Goal: Information Seeking & Learning: Learn about a topic

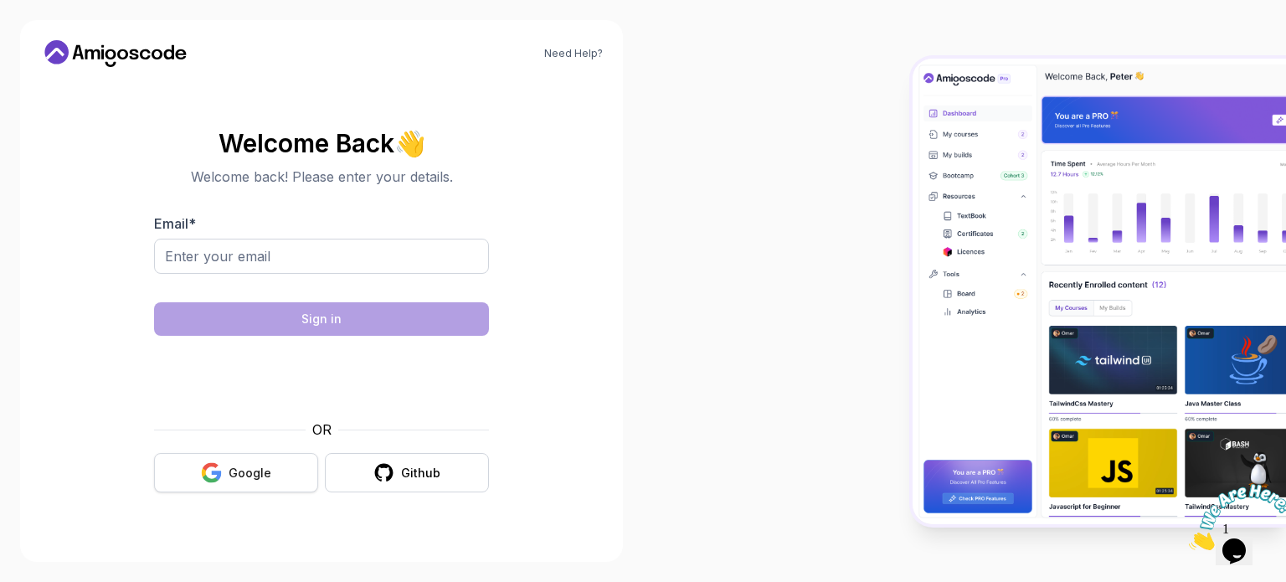
click at [279, 474] on button "Google" at bounding box center [236, 472] width 164 height 39
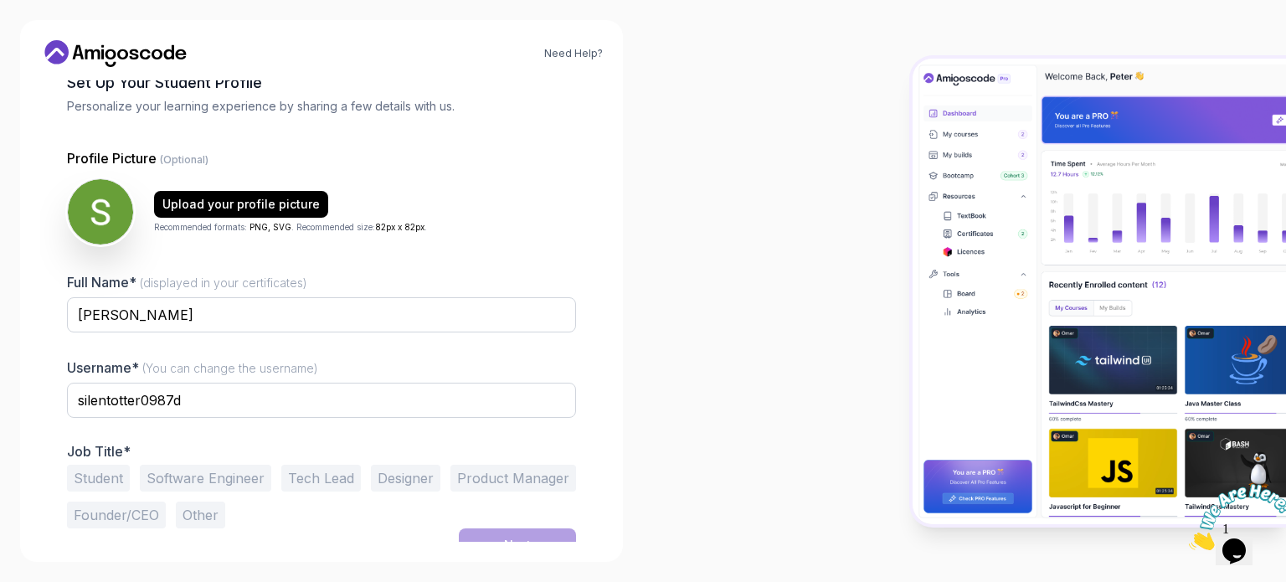
scroll to position [116, 0]
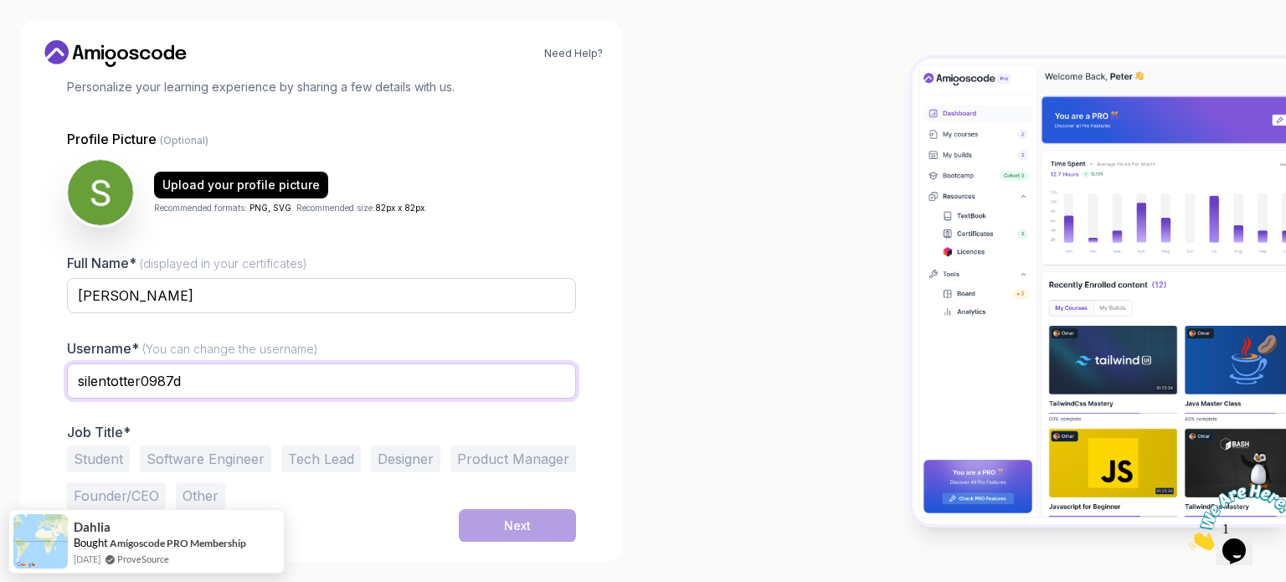
click at [333, 384] on input "silentotter0987d" at bounding box center [321, 380] width 509 height 35
type input "Shwetali"
click at [661, 436] on div at bounding box center [964, 291] width 643 height 582
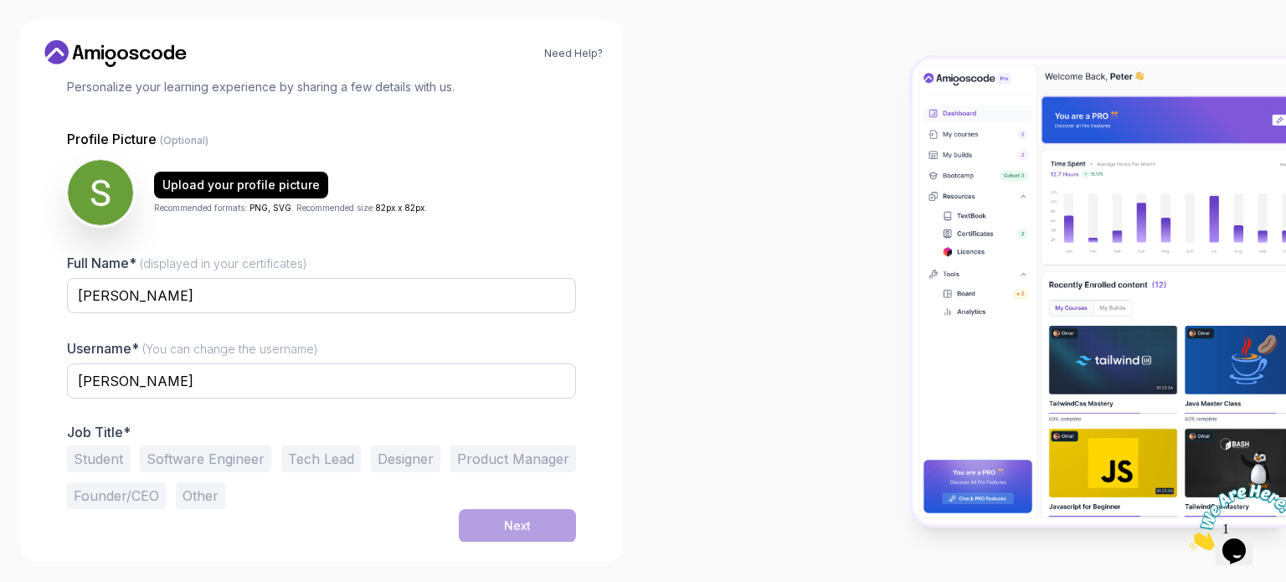
click at [213, 453] on button "Software Engineer" at bounding box center [205, 458] width 131 height 27
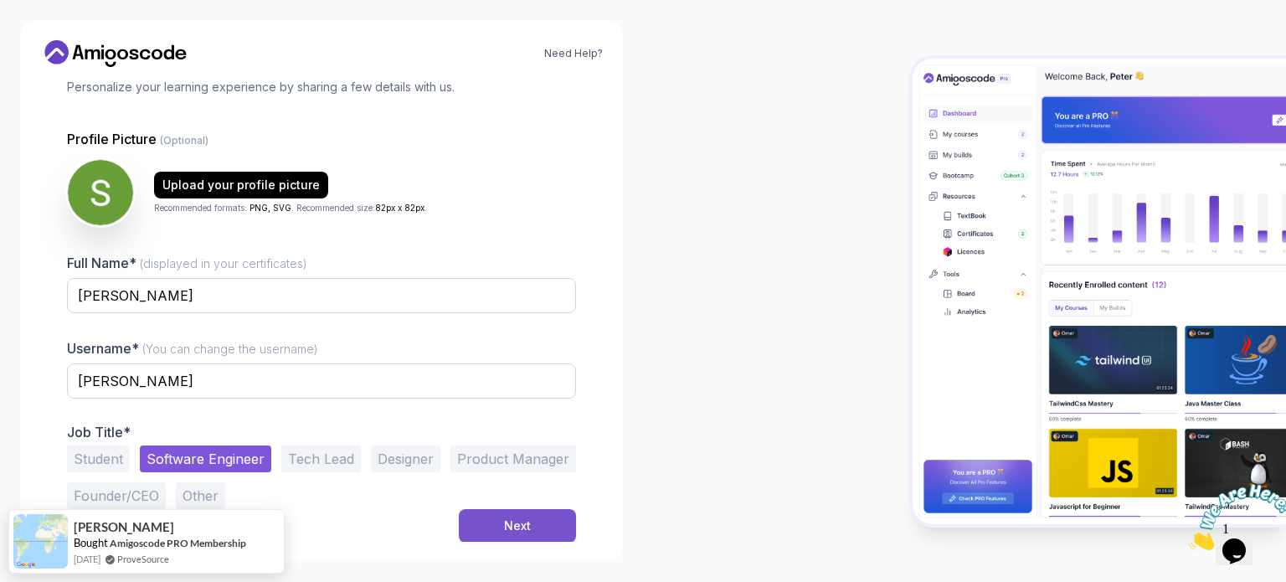
click at [482, 523] on button "Next" at bounding box center [517, 525] width 117 height 33
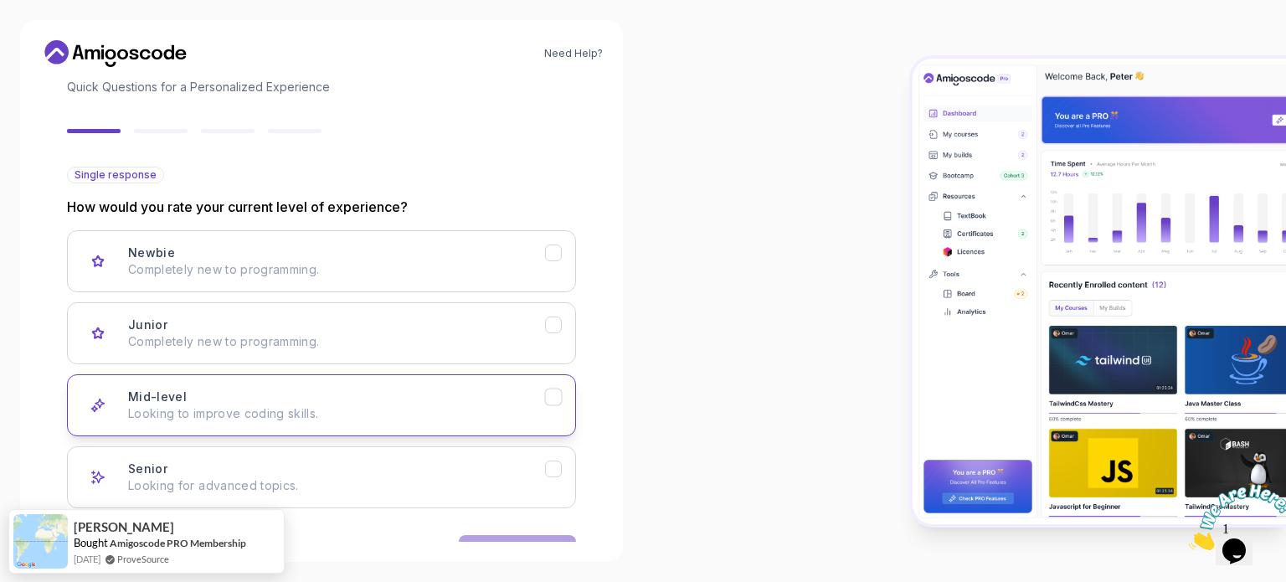
click at [423, 401] on div "Mid-level Looking to improve coding skills." at bounding box center [336, 405] width 417 height 33
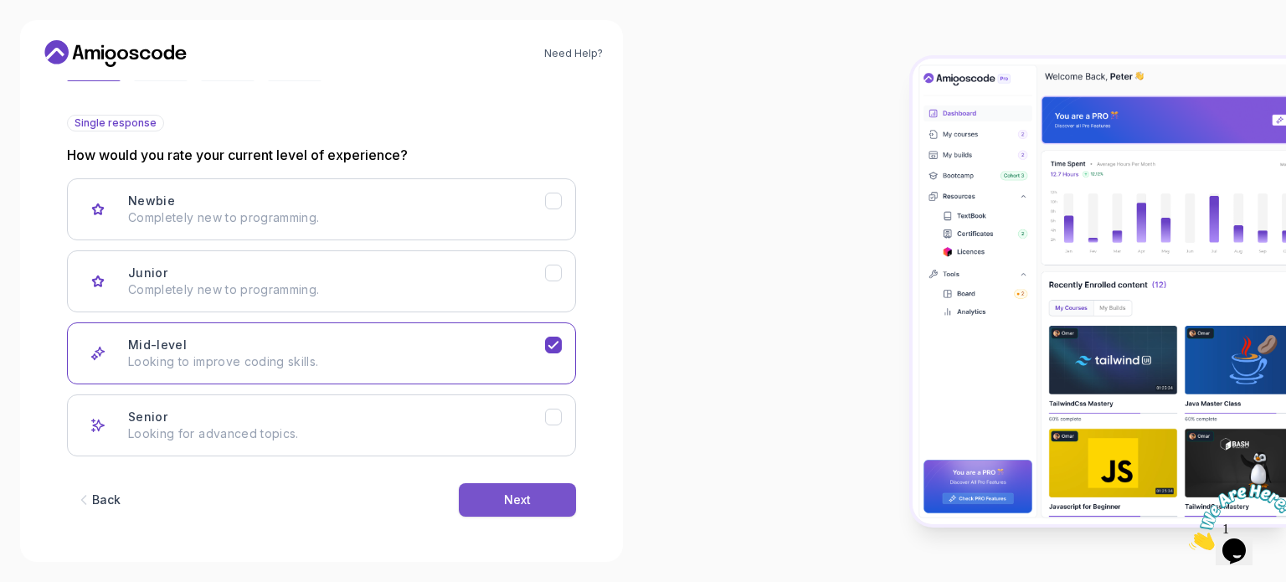
click at [516, 504] on div "Next" at bounding box center [517, 500] width 27 height 17
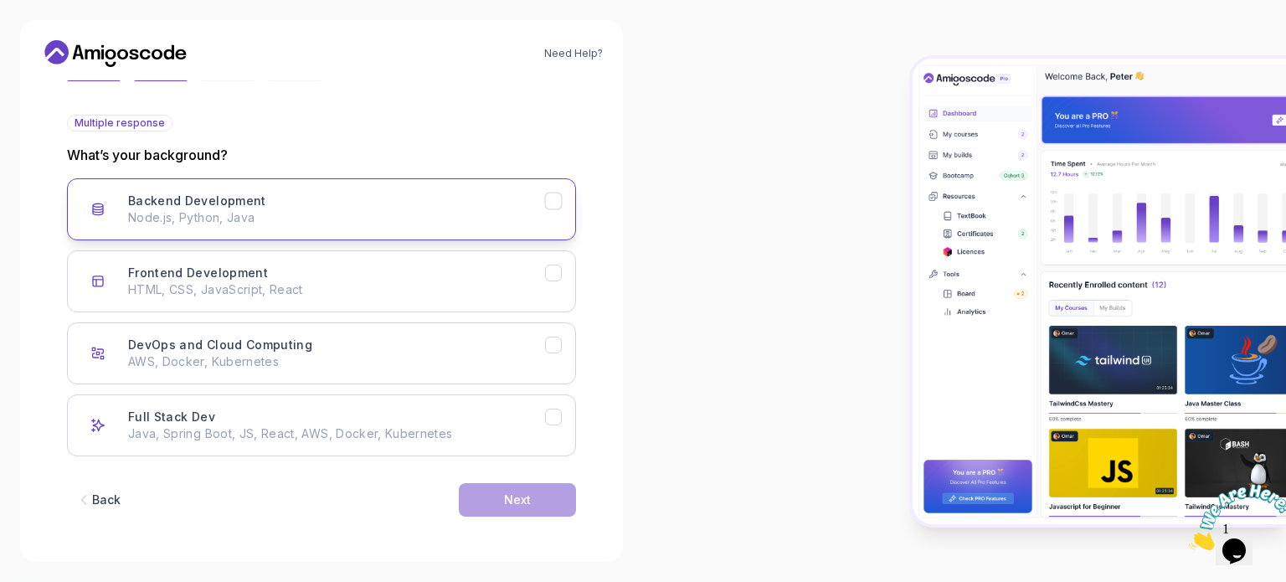
click at [364, 218] on p "Node.js, Python, Java" at bounding box center [336, 217] width 417 height 17
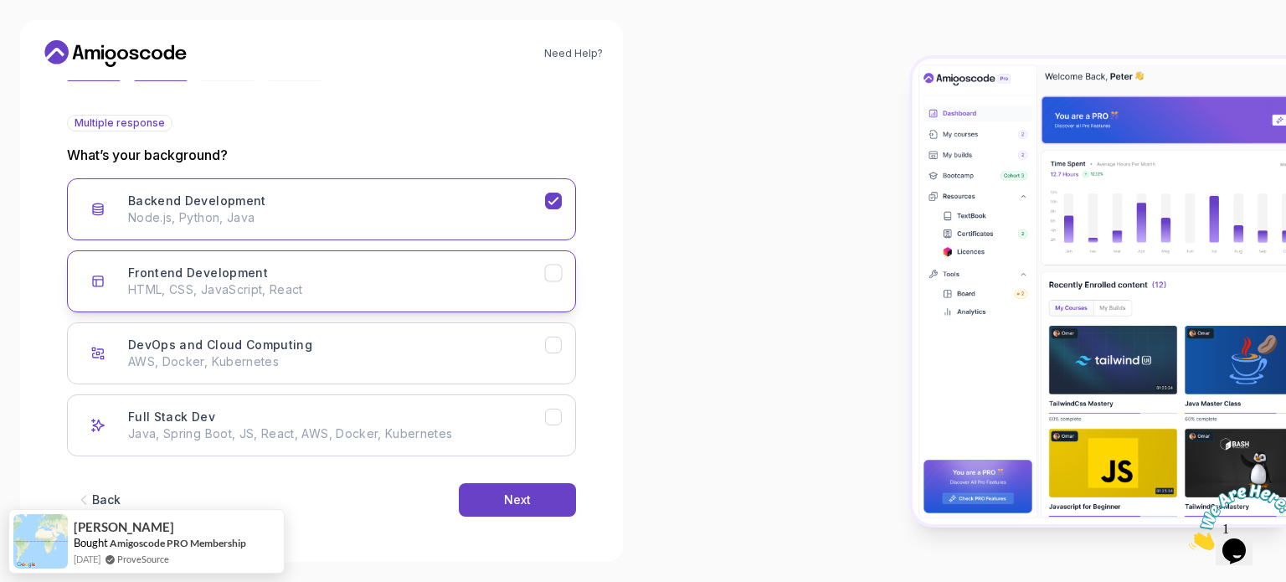
click at [378, 270] on div "Frontend Development HTML, CSS, JavaScript, React" at bounding box center [336, 281] width 417 height 33
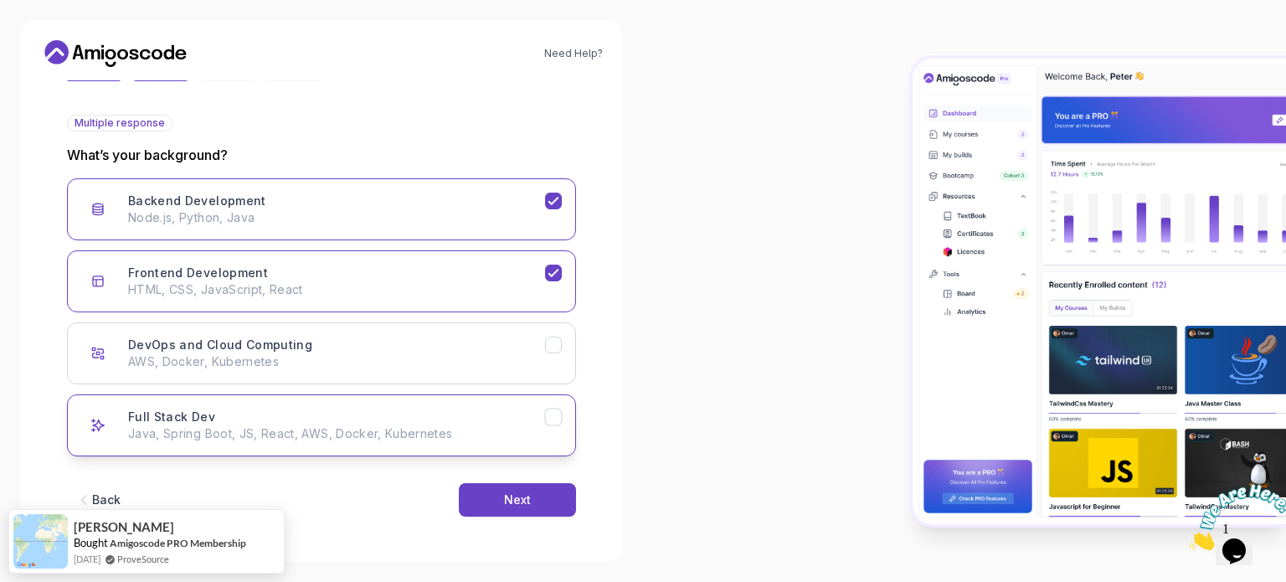
click at [422, 418] on div "Full Stack Dev Java, Spring Boot, JS, React, AWS, Docker, Kubernetes" at bounding box center [336, 425] width 417 height 33
click at [489, 483] on button "Next" at bounding box center [517, 499] width 117 height 33
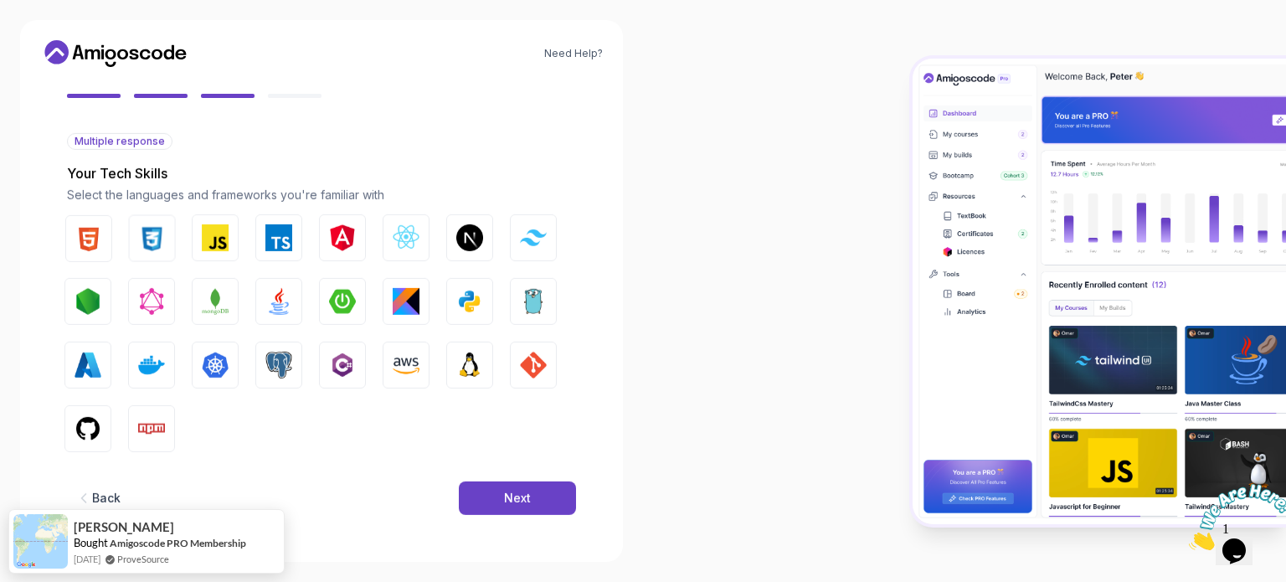
scroll to position [148, 0]
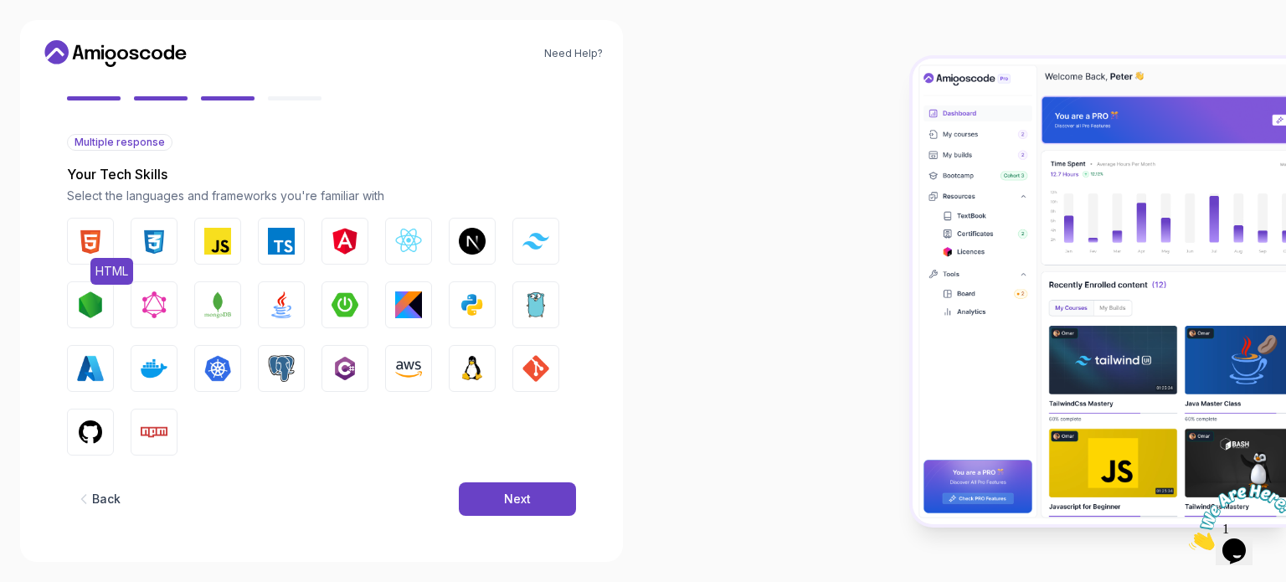
click at [90, 240] on img "button" at bounding box center [90, 241] width 27 height 27
click at [164, 250] on img "button" at bounding box center [154, 241] width 27 height 27
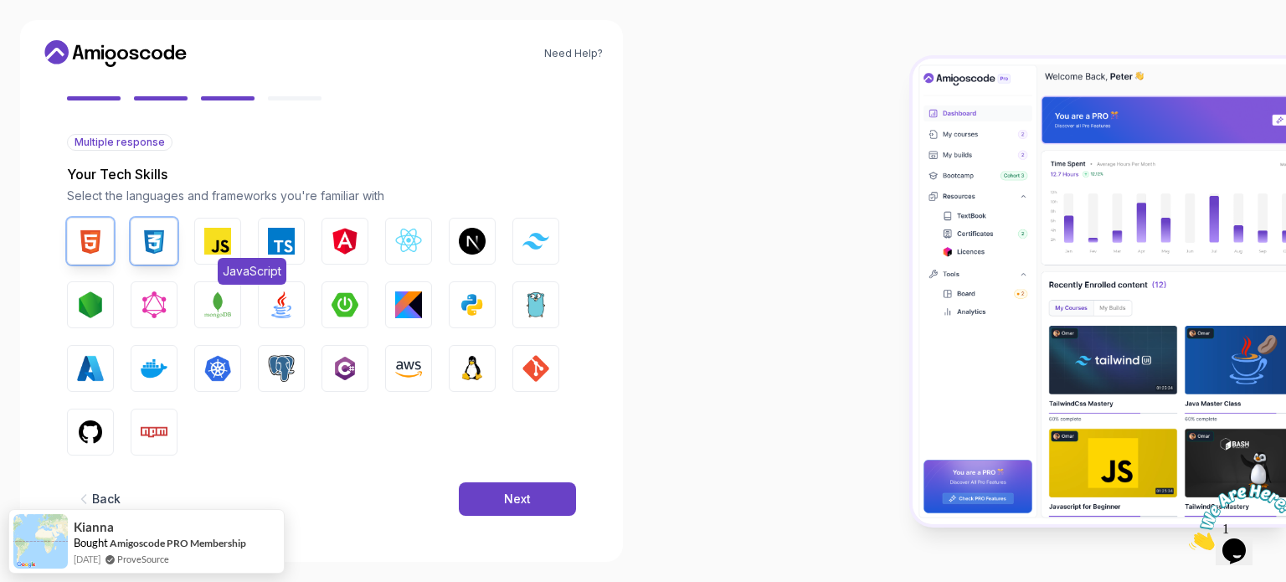
click at [215, 252] on img "button" at bounding box center [217, 241] width 27 height 27
click at [268, 254] on img "button" at bounding box center [281, 241] width 27 height 27
click at [348, 251] on img "button" at bounding box center [345, 241] width 27 height 27
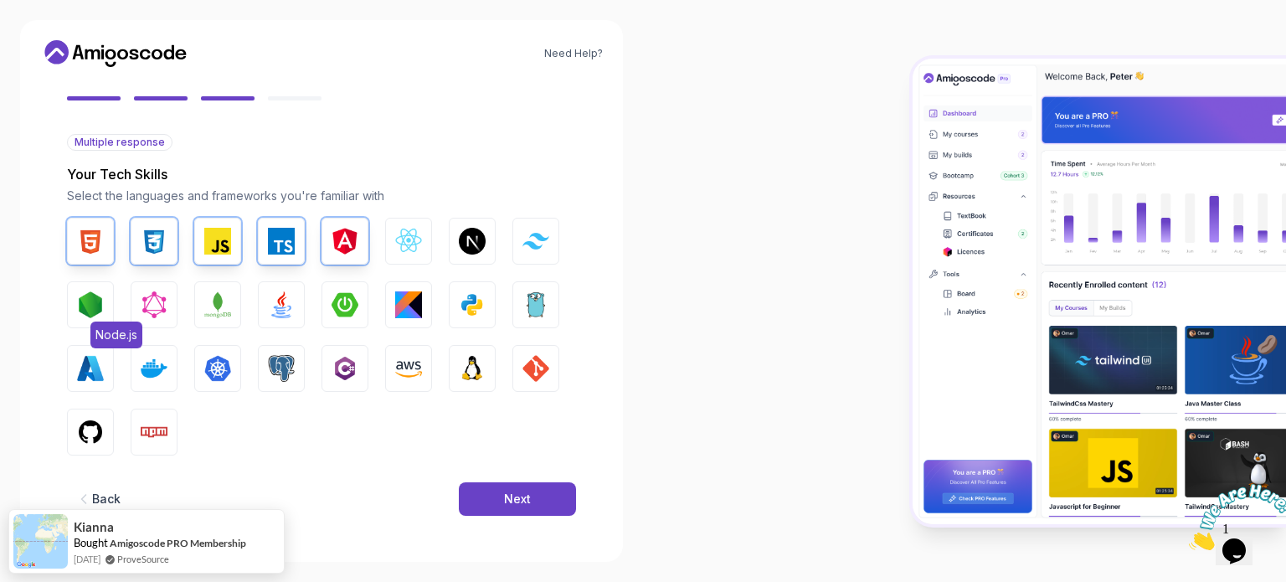
click at [101, 297] on img "button" at bounding box center [90, 304] width 27 height 27
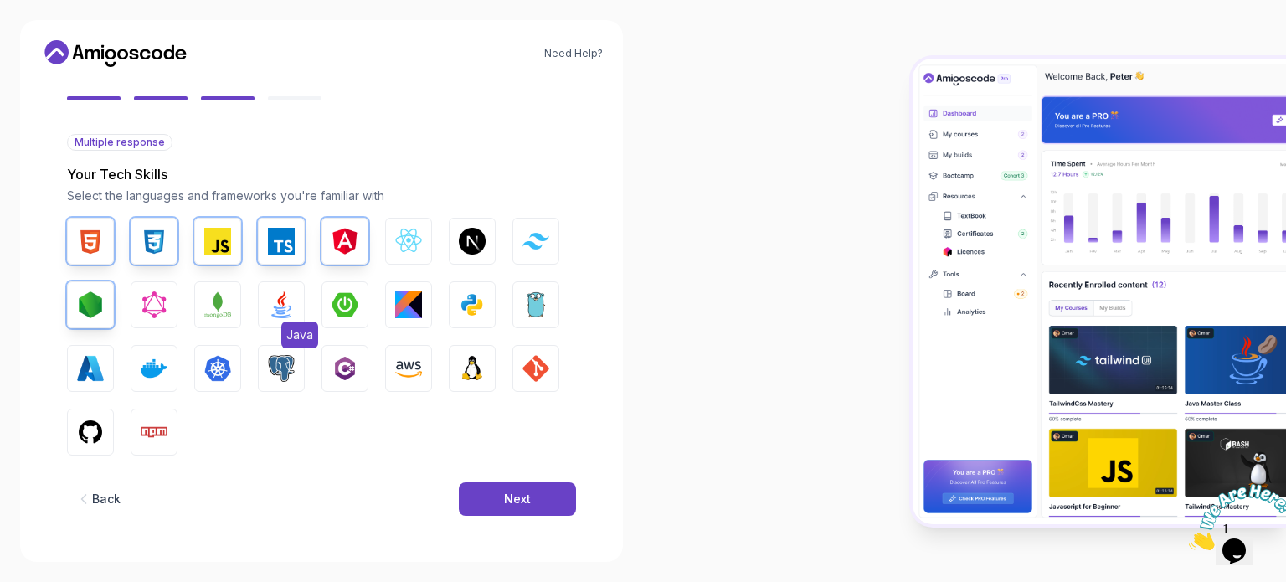
click at [282, 314] on img "button" at bounding box center [281, 304] width 27 height 27
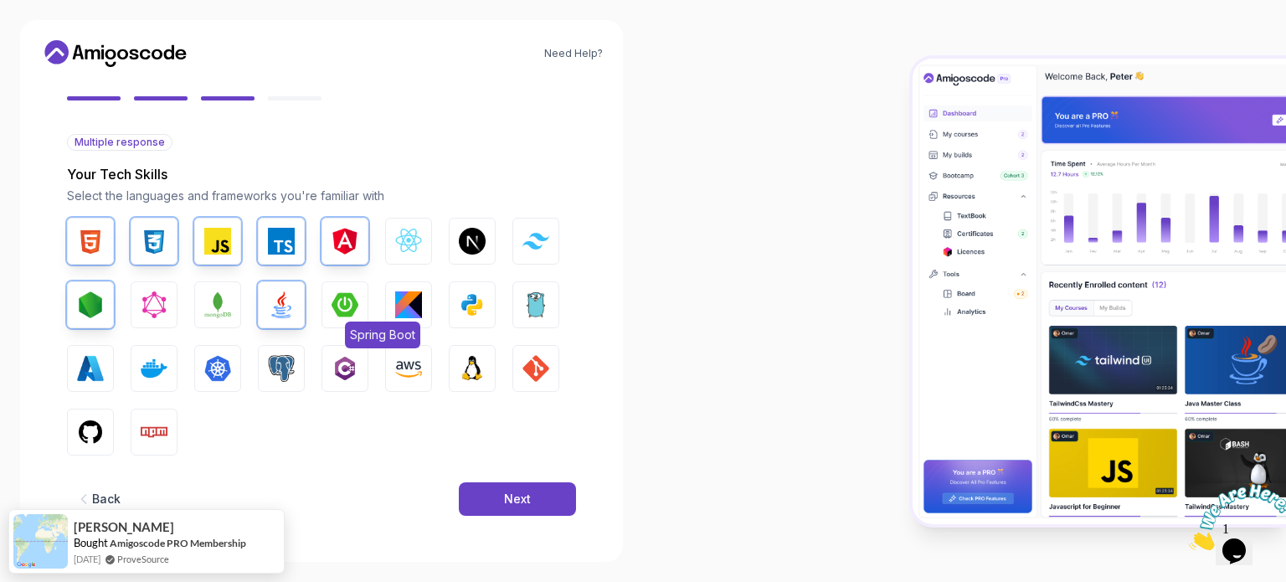
click at [346, 315] on img "button" at bounding box center [345, 304] width 27 height 27
click at [527, 357] on img "button" at bounding box center [536, 368] width 27 height 27
click at [80, 438] on img "button" at bounding box center [90, 432] width 27 height 27
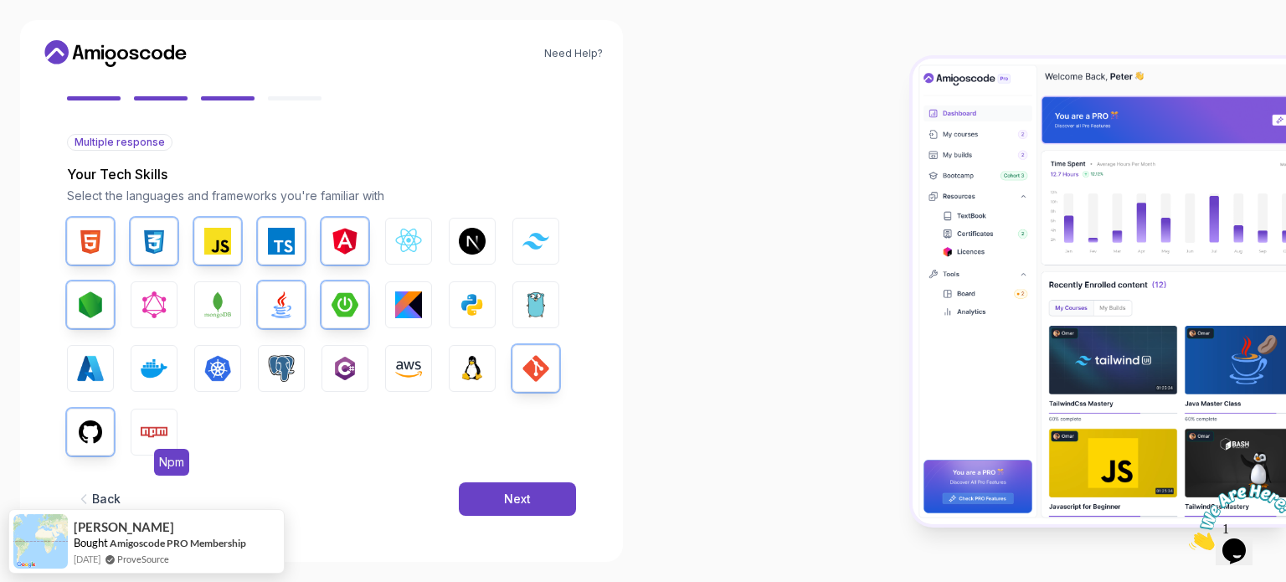
click at [157, 431] on img "button" at bounding box center [154, 432] width 27 height 27
click at [474, 305] on img "button" at bounding box center [472, 304] width 27 height 27
click at [516, 500] on div "Next" at bounding box center [517, 499] width 27 height 17
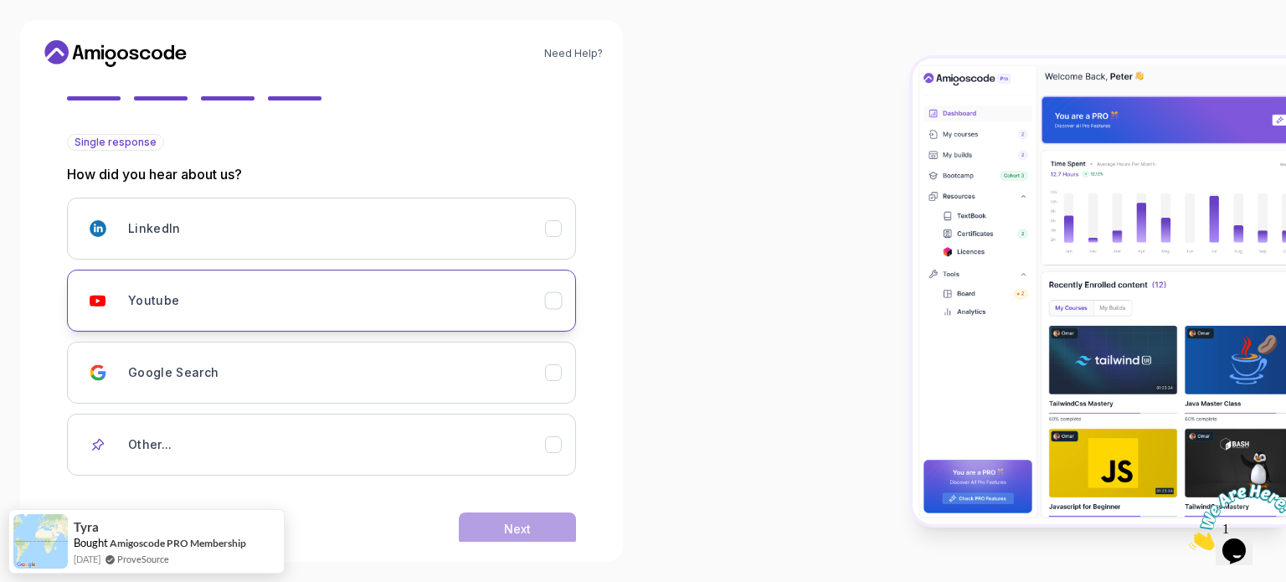
click at [336, 307] on div "Youtube" at bounding box center [336, 300] width 417 height 33
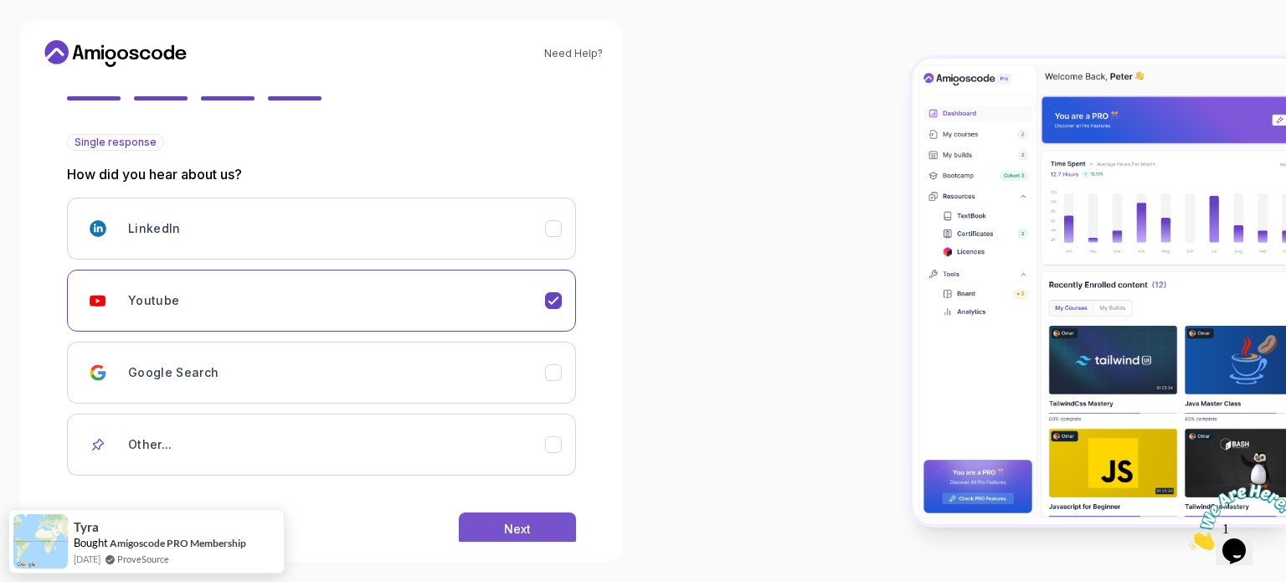
click at [512, 525] on div "Next" at bounding box center [517, 529] width 27 height 17
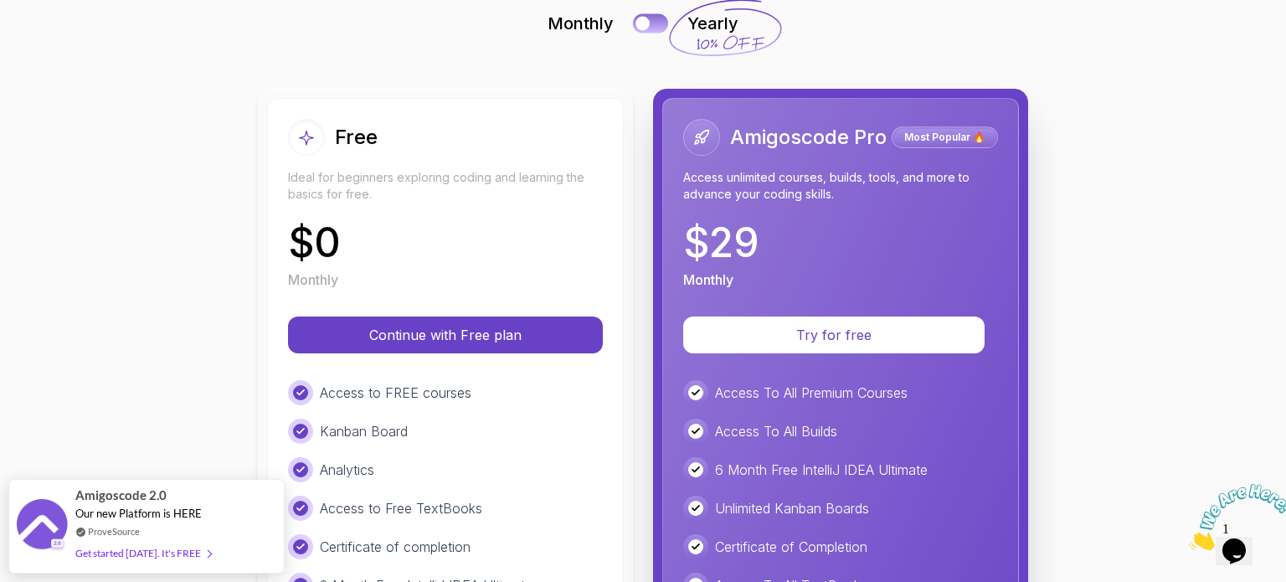
scroll to position [118, 0]
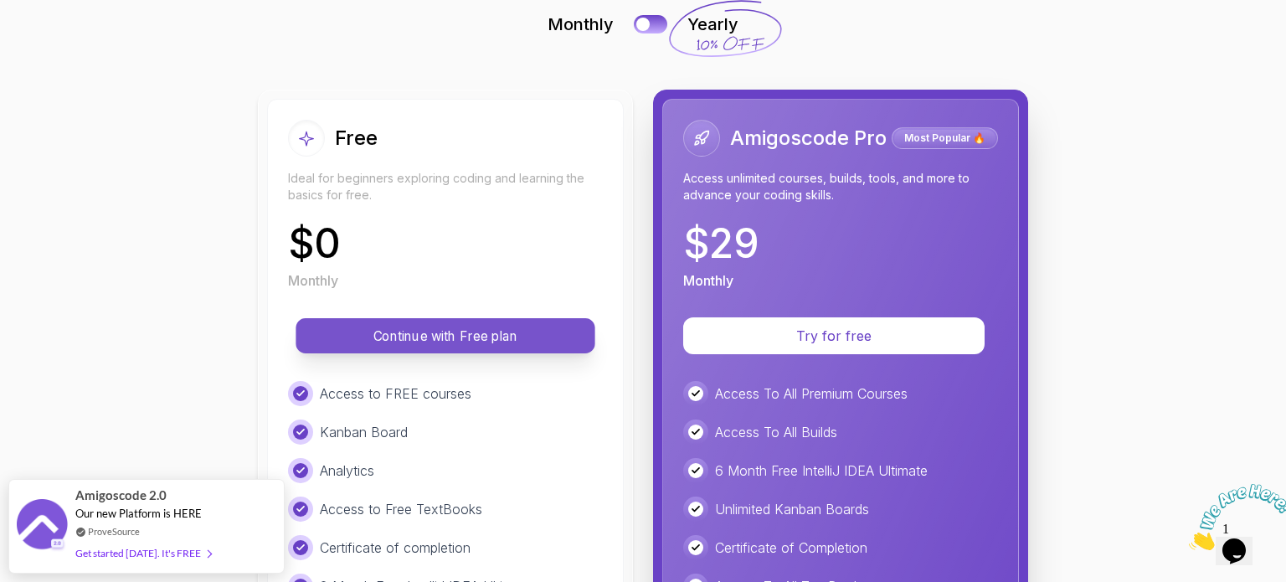
click at [497, 337] on p "Continue with Free plan" at bounding box center [445, 336] width 261 height 19
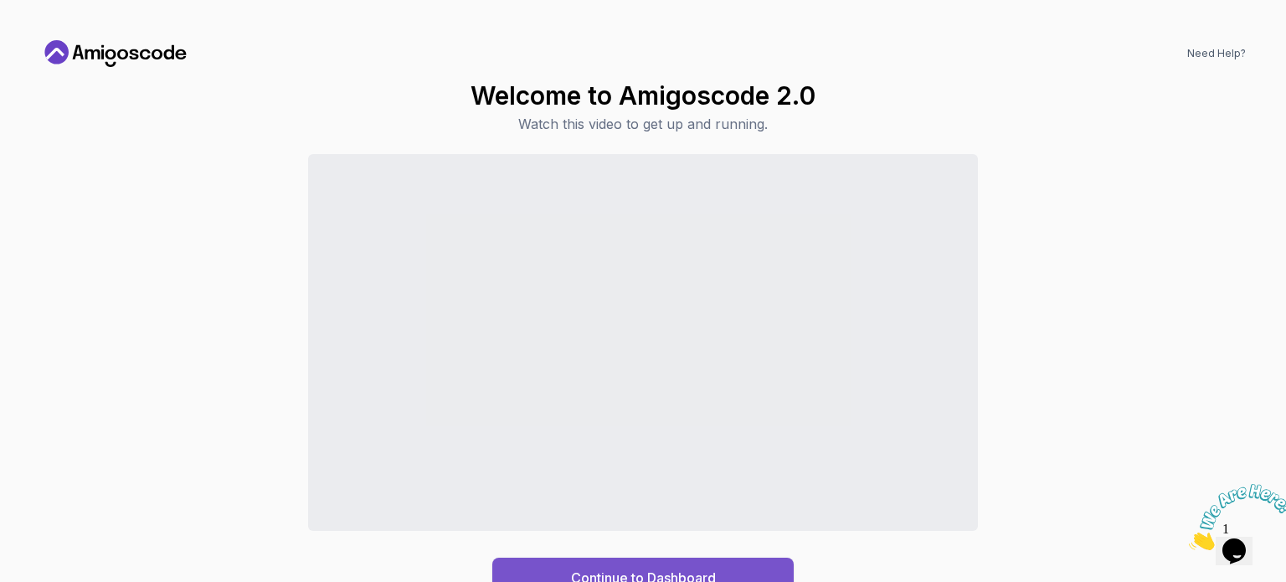
click at [732, 569] on button "Continue to Dashboard" at bounding box center [642, 578] width 301 height 40
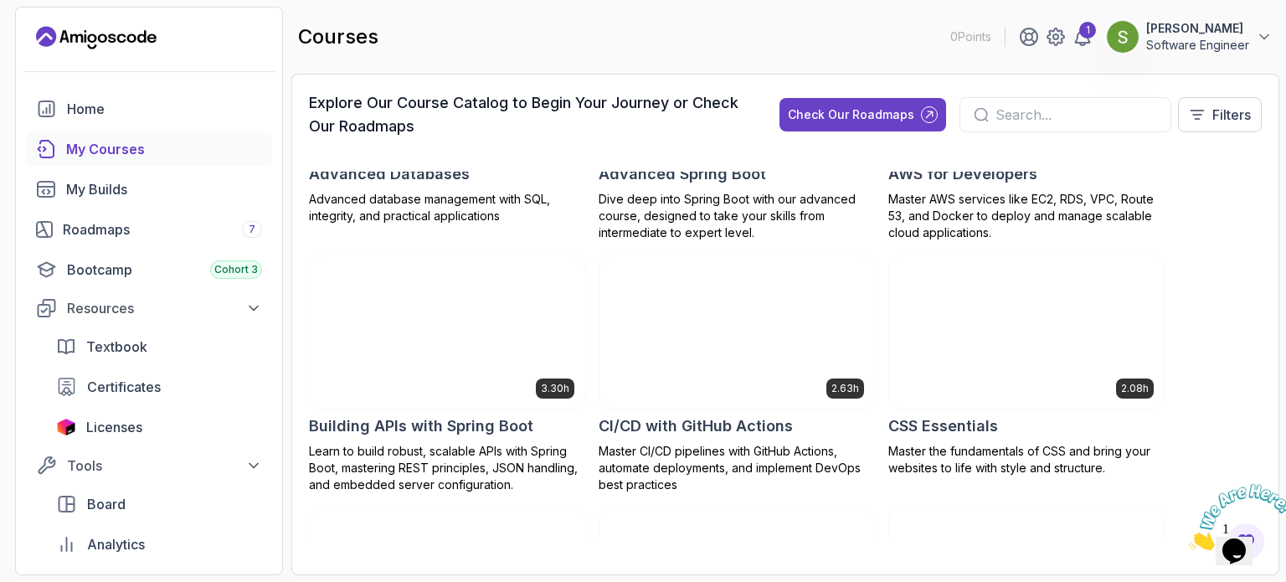
scroll to position [203, 0]
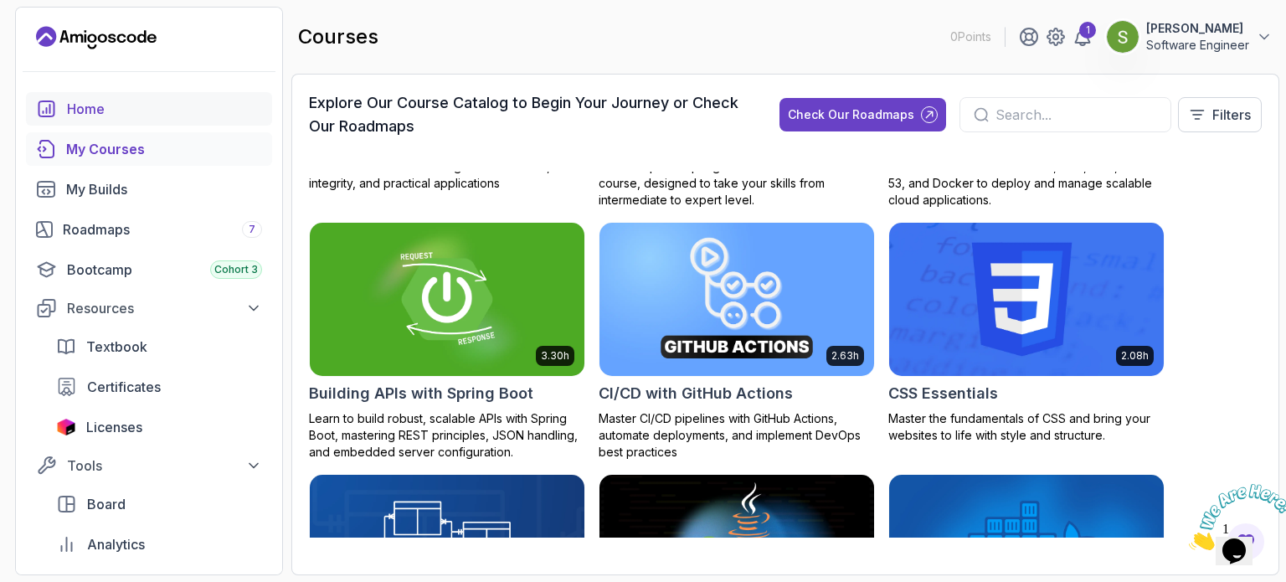
click at [140, 113] on div "Home" at bounding box center [164, 109] width 195 height 20
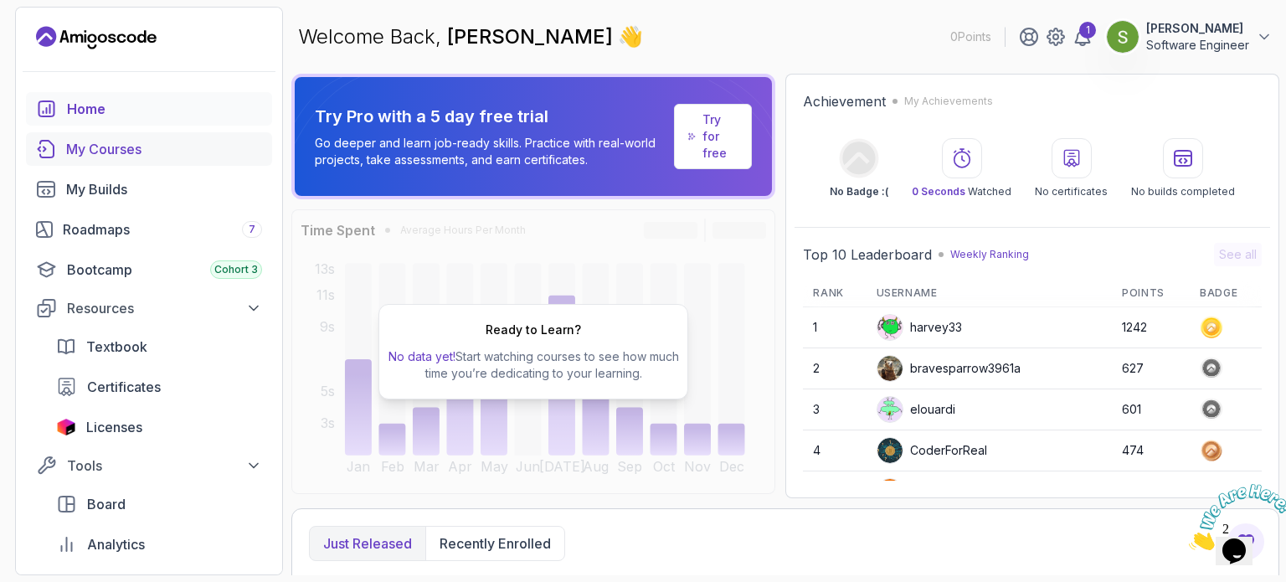
click at [120, 154] on div "My Courses" at bounding box center [164, 149] width 196 height 20
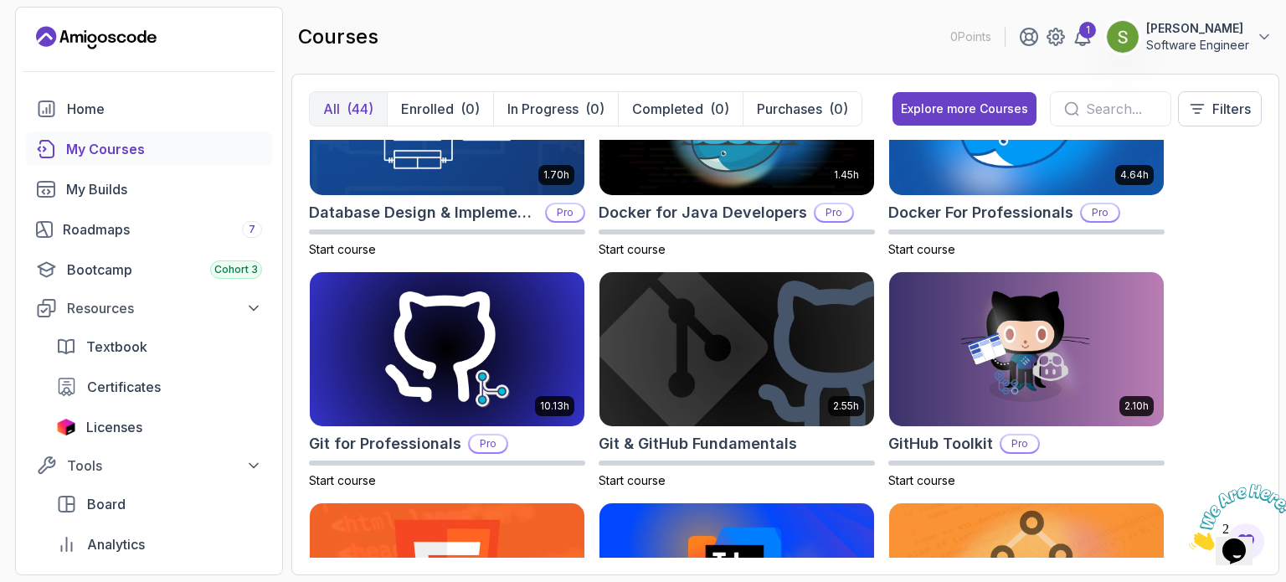
scroll to position [562, 0]
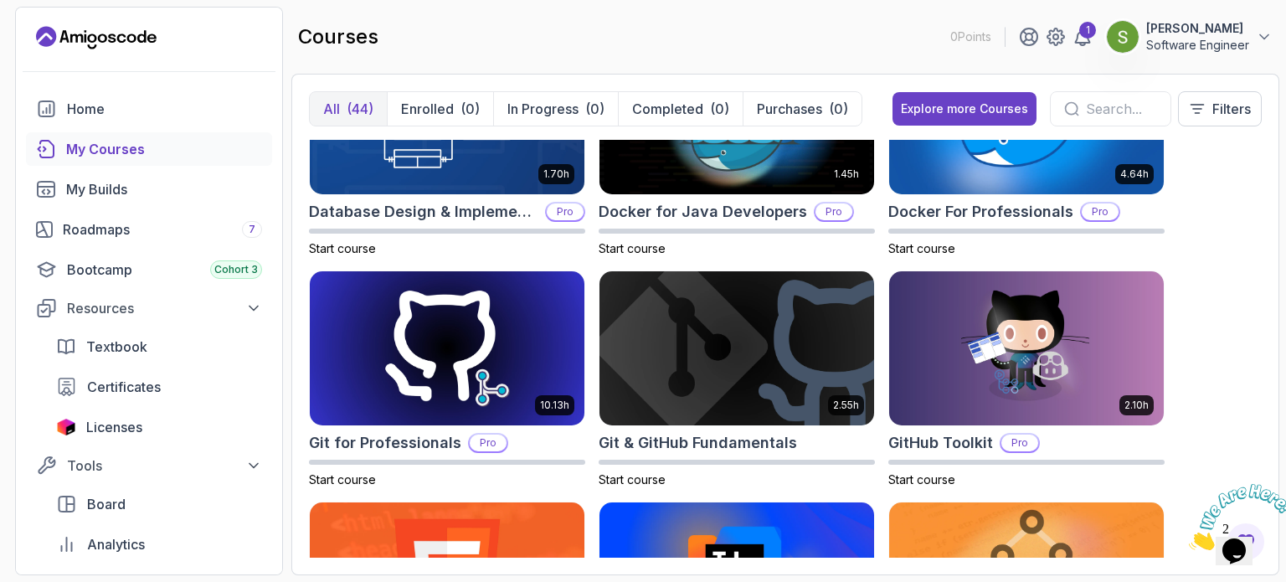
click at [1068, 106] on icon at bounding box center [1071, 108] width 15 height 15
click at [1092, 108] on input "text" at bounding box center [1121, 109] width 71 height 20
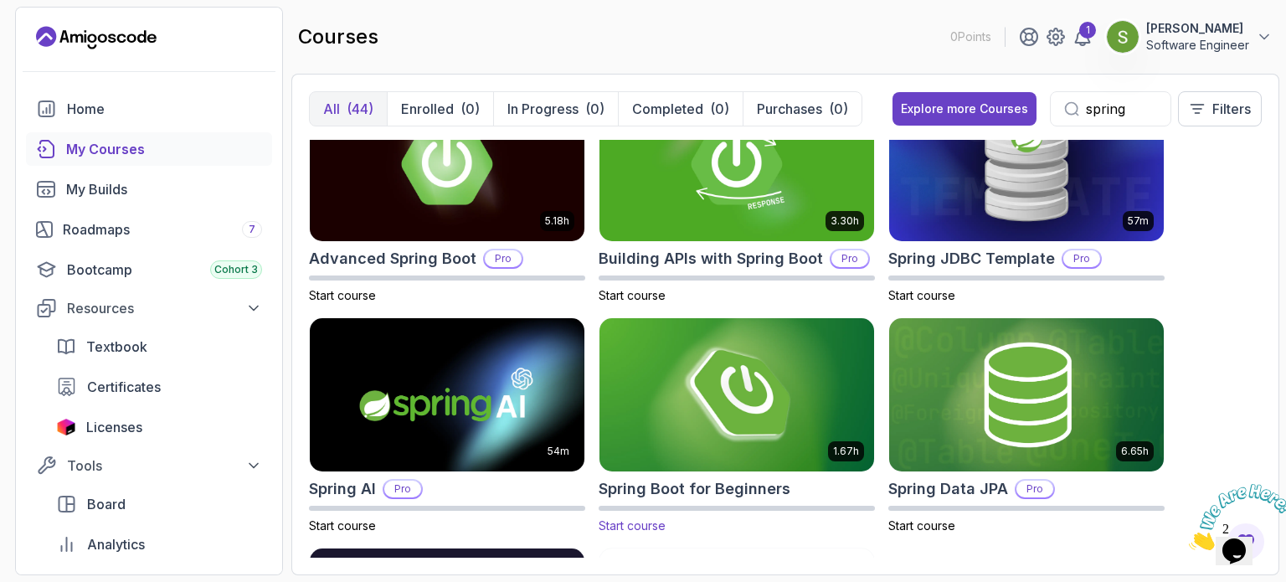
scroll to position [51, 0]
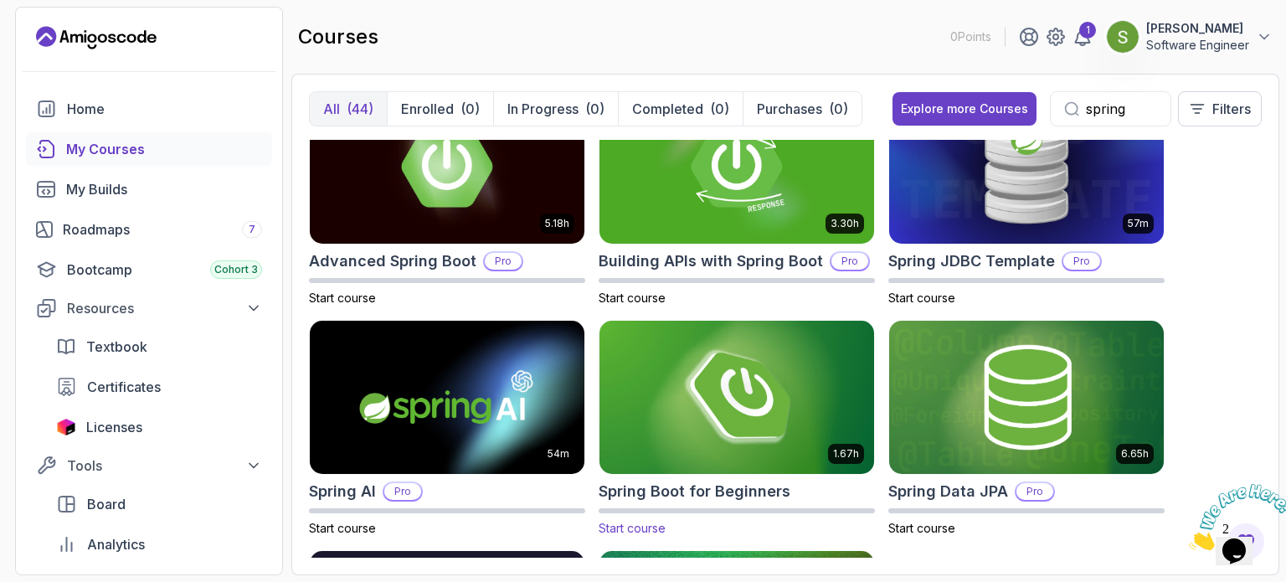
type input "spring"
click at [740, 415] on img at bounding box center [737, 398] width 288 height 162
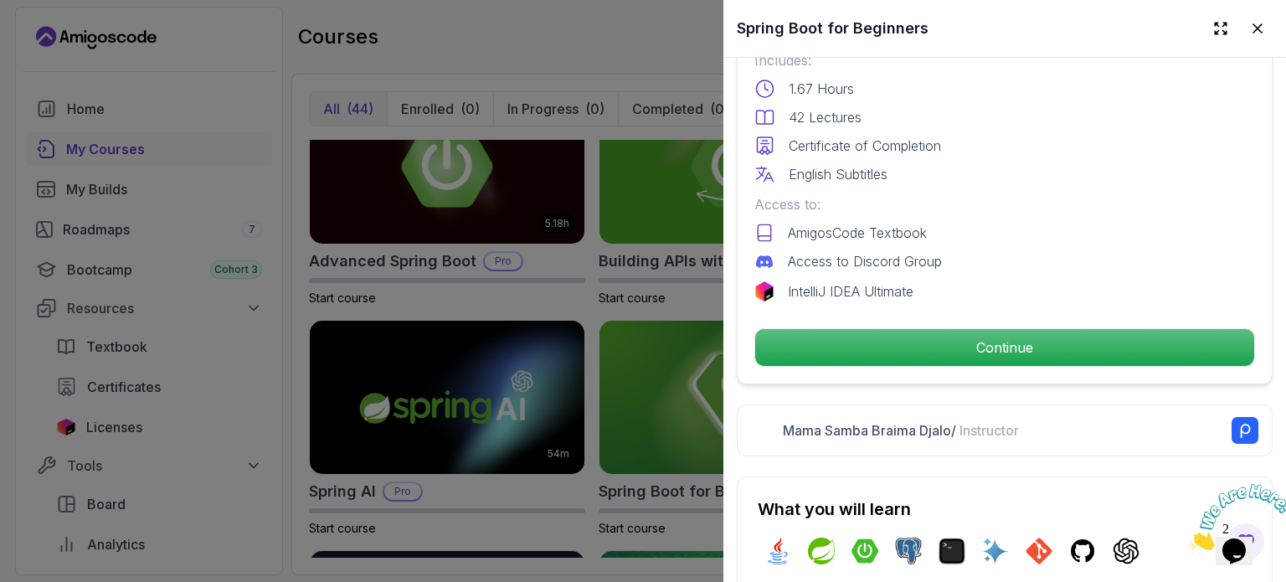
scroll to position [476, 0]
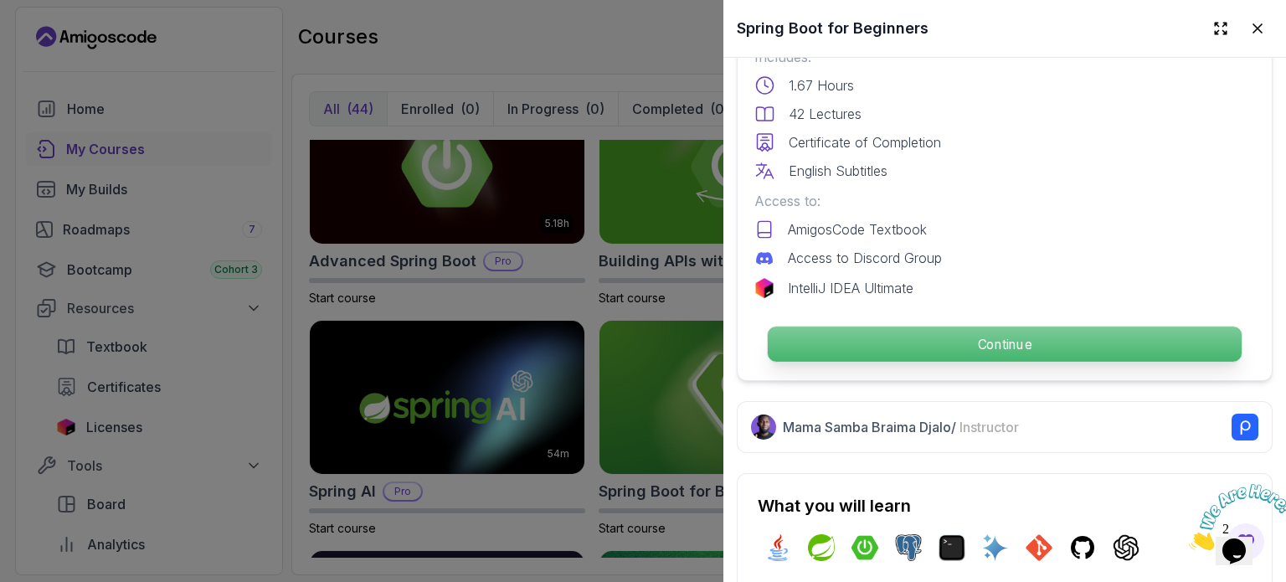
click at [933, 341] on p "Continue" at bounding box center [1005, 344] width 474 height 35
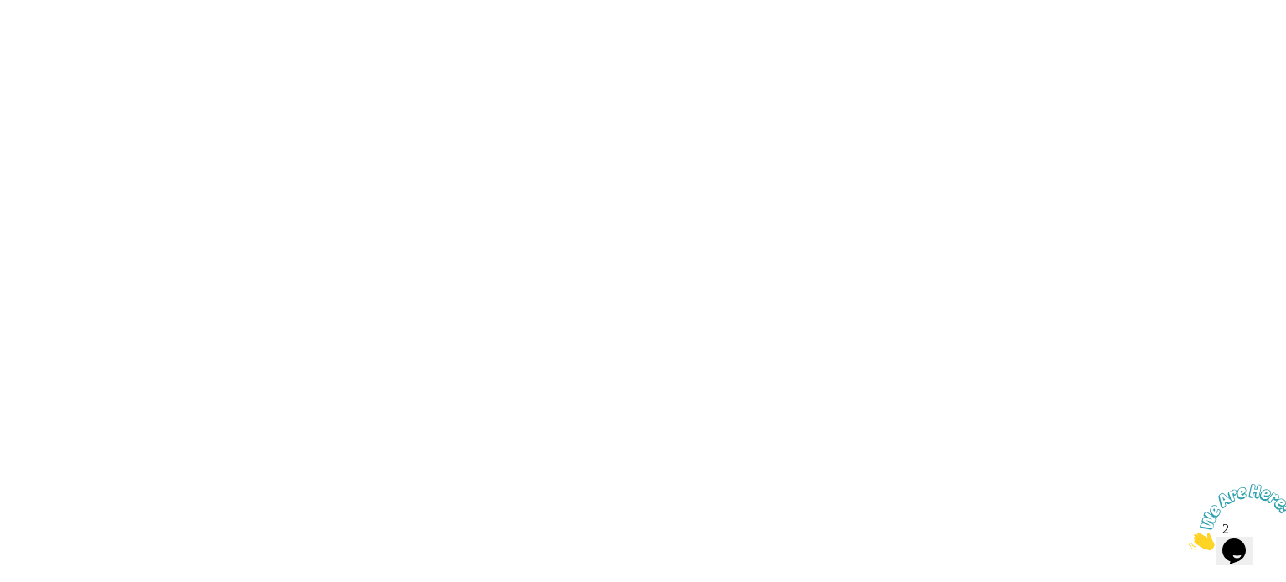
click at [1245, 550] on img at bounding box center [1241, 517] width 104 height 66
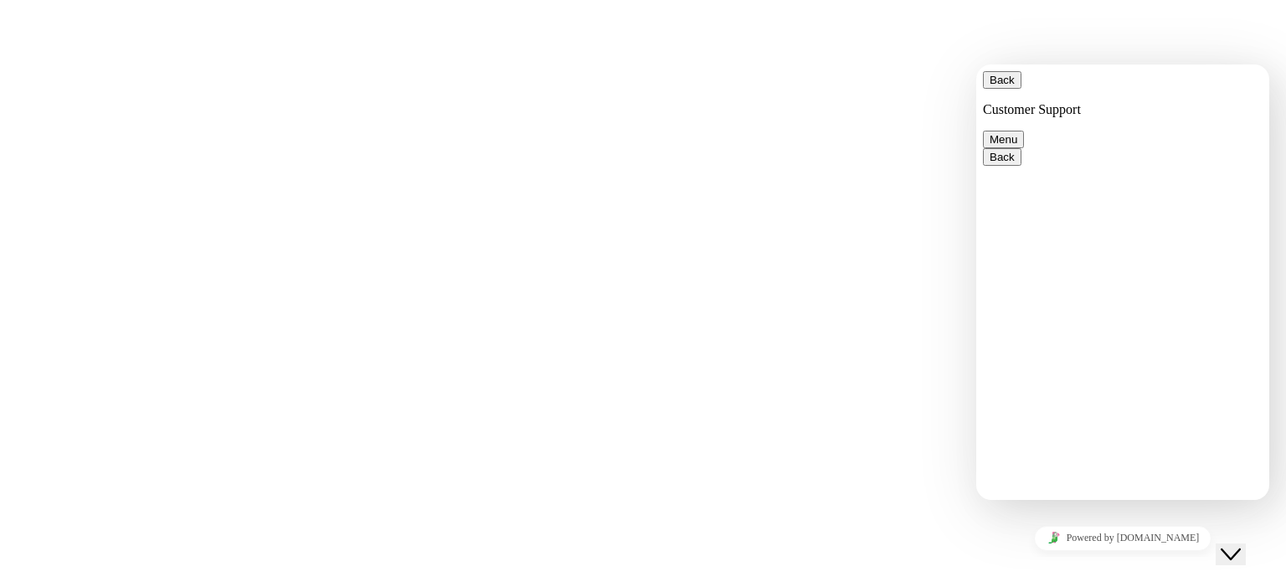
drag, startPoint x: 1279, startPoint y: 589, endPoint x: 1245, endPoint y: 551, distance: 50.4
click at [1245, 551] on button "Close Chat This icon closes the chat window." at bounding box center [1231, 554] width 30 height 22
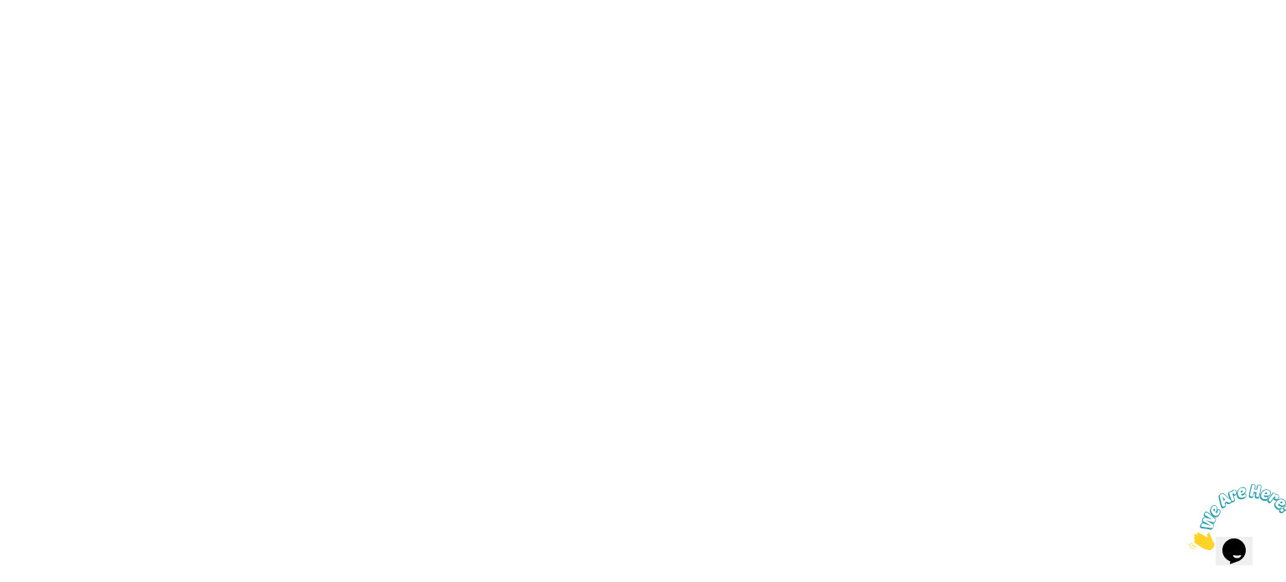
click at [1189, 538] on icon "Close" at bounding box center [1189, 545] width 0 height 14
